Goal: Find specific page/section: Find specific page/section

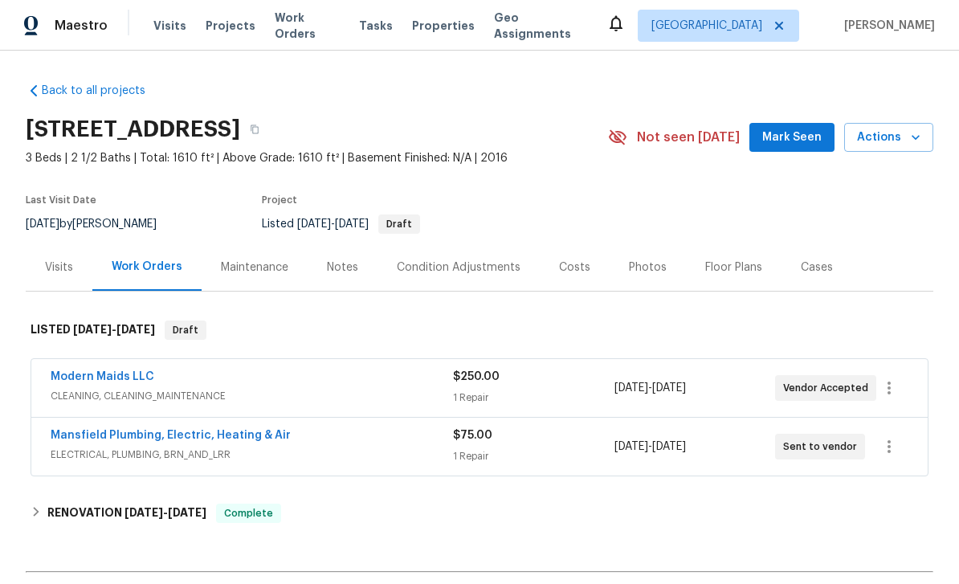
click at [416, 40] on div "Visits Projects Work Orders Tasks Properties Geo Assignments" at bounding box center [379, 26] width 453 height 32
click at [412, 32] on span "Properties" at bounding box center [443, 26] width 63 height 16
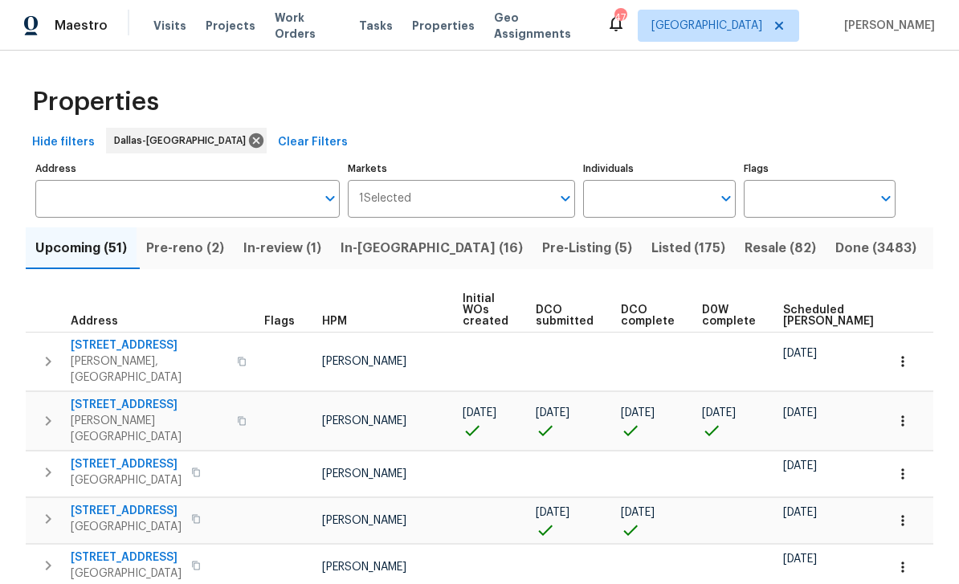
click at [252, 190] on input "Address" at bounding box center [175, 199] width 280 height 38
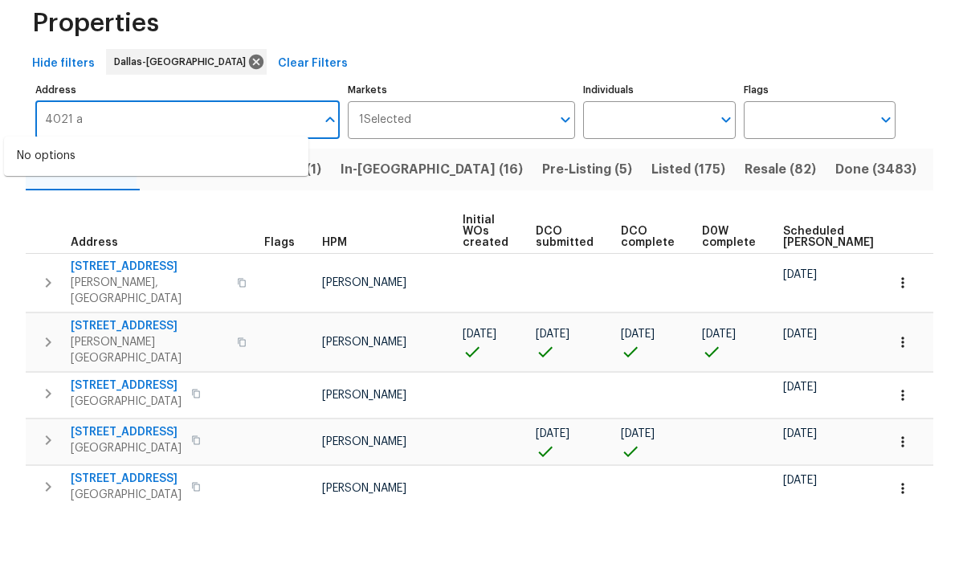
scroll to position [51, 0]
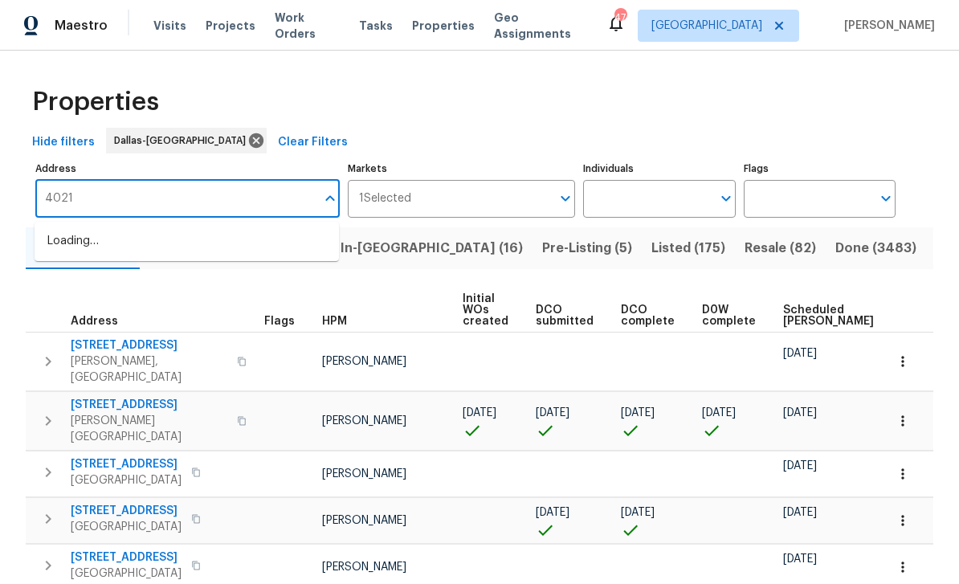
type input "4021"
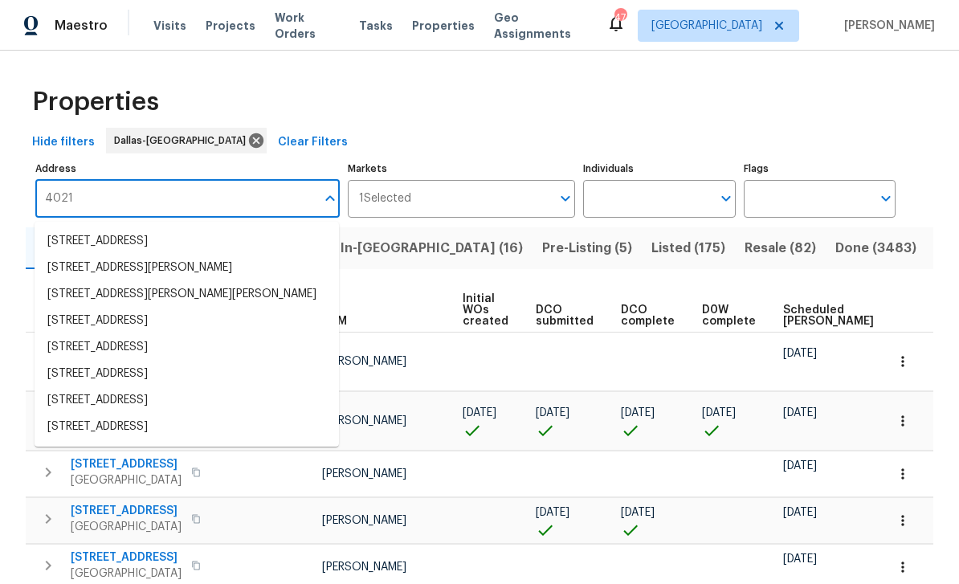
click at [255, 228] on li "4021 Aldenham Dr Plano TX 75024" at bounding box center [187, 241] width 304 height 27
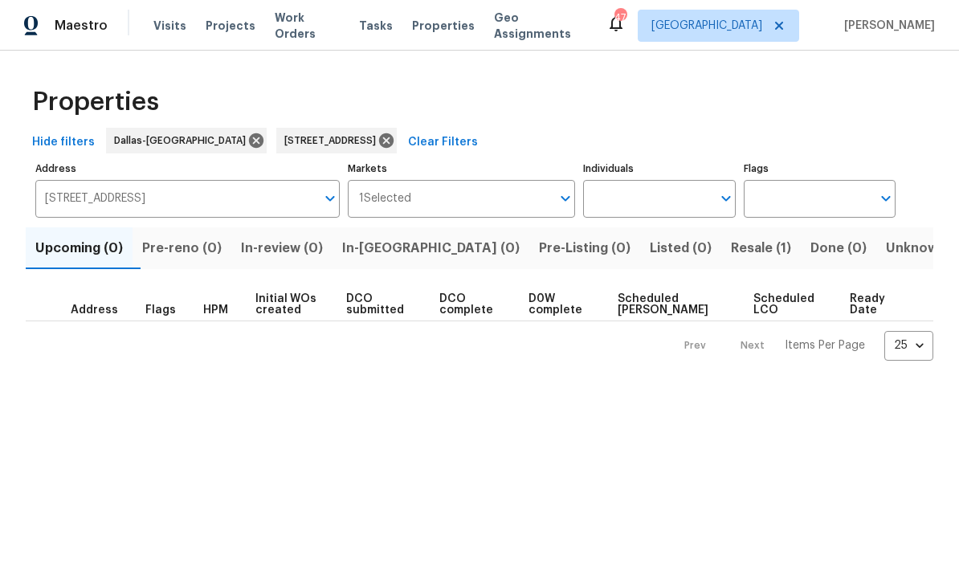
click at [731, 247] on span "Resale (1)" at bounding box center [761, 248] width 60 height 22
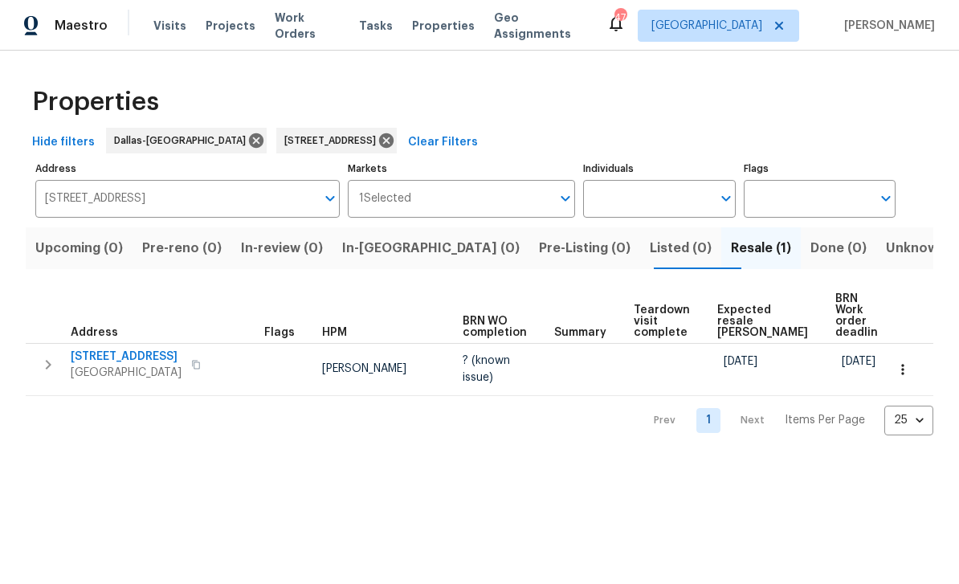
click at [136, 349] on span "[STREET_ADDRESS]" at bounding box center [126, 357] width 111 height 16
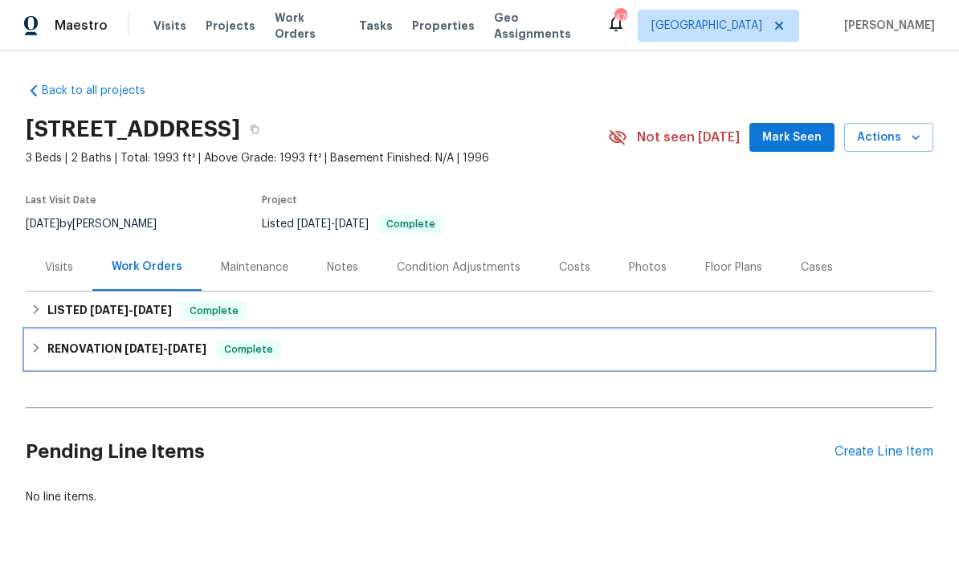
click at [308, 349] on div "RENOVATION [DATE] - [DATE] Complete" at bounding box center [480, 349] width 898 height 19
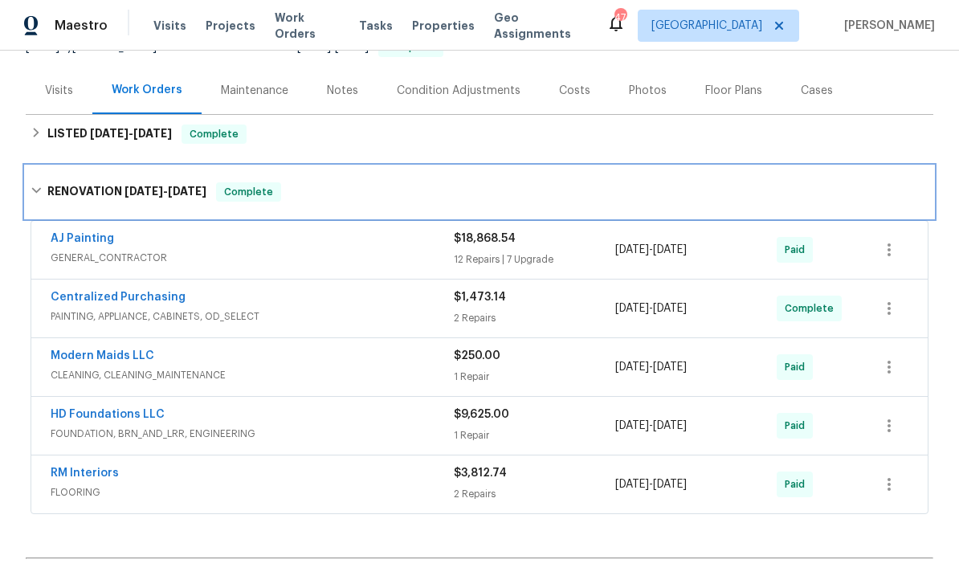
scroll to position [184, 0]
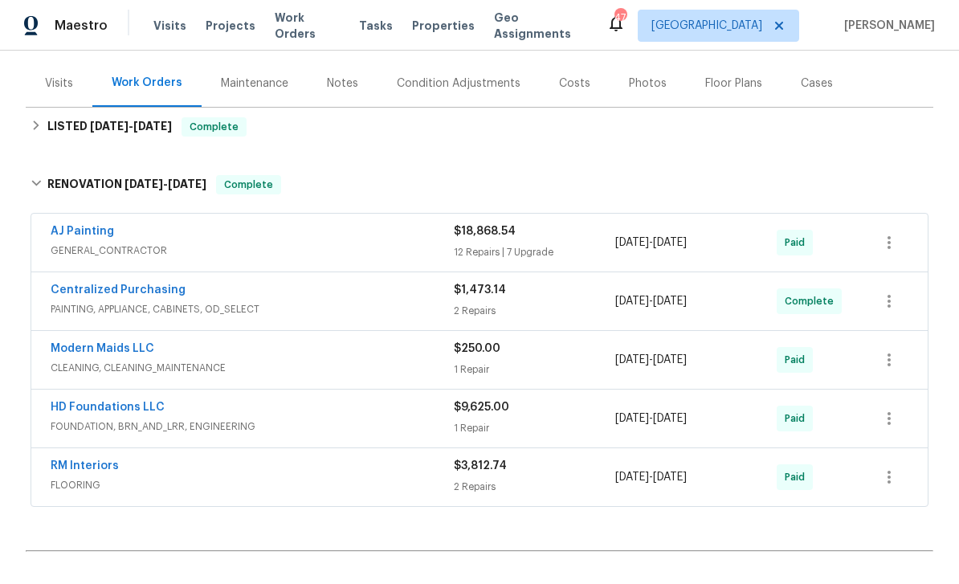
click at [149, 410] on link "HD Foundations LLC" at bounding box center [108, 407] width 114 height 11
